Goal: Information Seeking & Learning: Learn about a topic

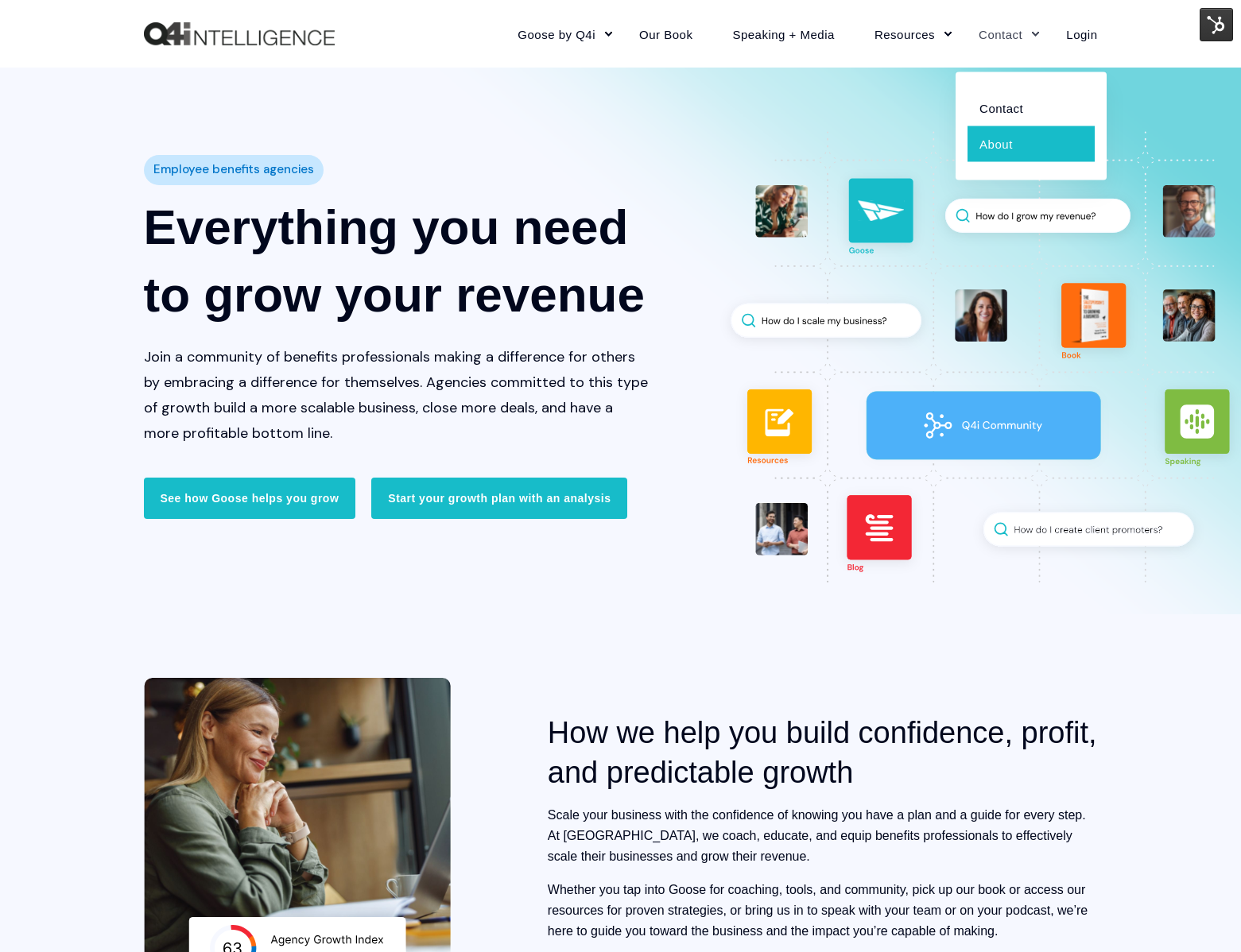
click at [1010, 144] on link "About" at bounding box center [1030, 143] width 127 height 36
